Goal: Task Accomplishment & Management: Manage account settings

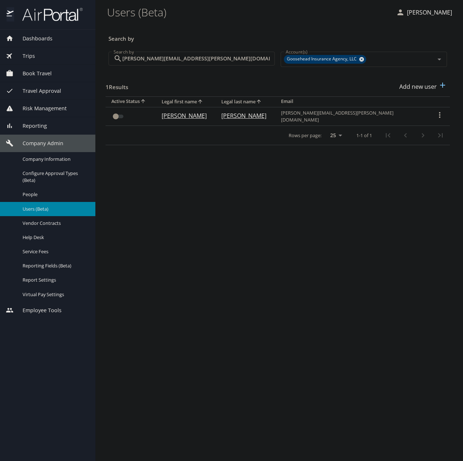
click at [226, 51] on div "Search by [PERSON_NAME][EMAIL_ADDRESS][PERSON_NAME][DOMAIN_NAME] Search by" at bounding box center [192, 59] width 172 height 27
click at [225, 55] on input "[PERSON_NAME][EMAIL_ADDRESS][PERSON_NAME][DOMAIN_NAME]" at bounding box center [198, 59] width 152 height 14
click at [224, 55] on input "[PERSON_NAME][EMAIL_ADDRESS][PERSON_NAME][DOMAIN_NAME]" at bounding box center [198, 59] width 152 height 14
paste input "ashton.[PERSON_NAME]"
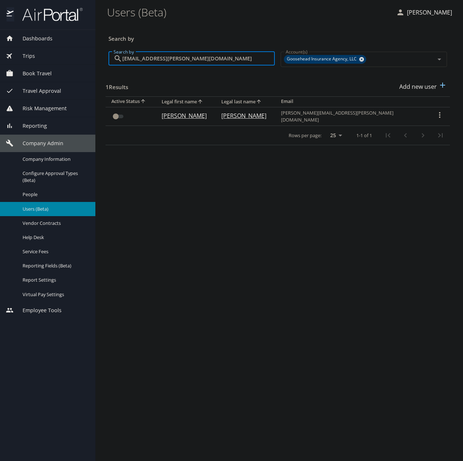
type input "[EMAIL_ADDRESS][PERSON_NAME][DOMAIN_NAME]"
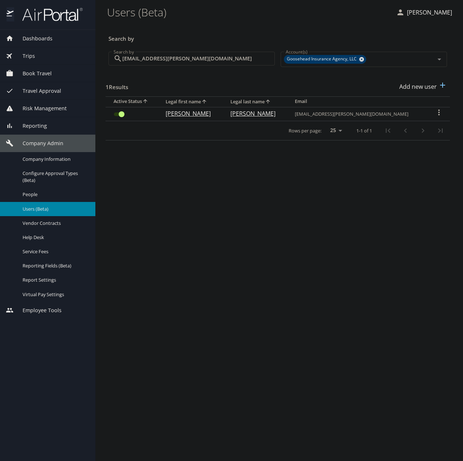
click at [121, 115] on input "User Search Table" at bounding box center [121, 114] width 26 height 9
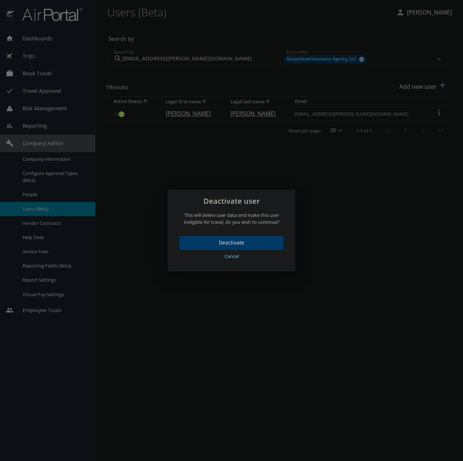
click at [252, 235] on div "Deactivate Cancel" at bounding box center [231, 250] width 127 height 41
click at [250, 239] on span "Deactivate" at bounding box center [231, 242] width 92 height 9
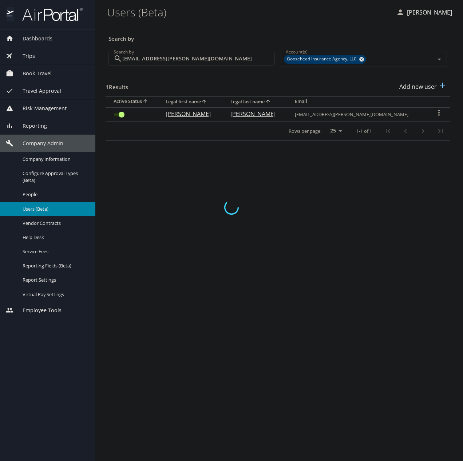
checkbox input "false"
